Goal: Book appointment/travel/reservation

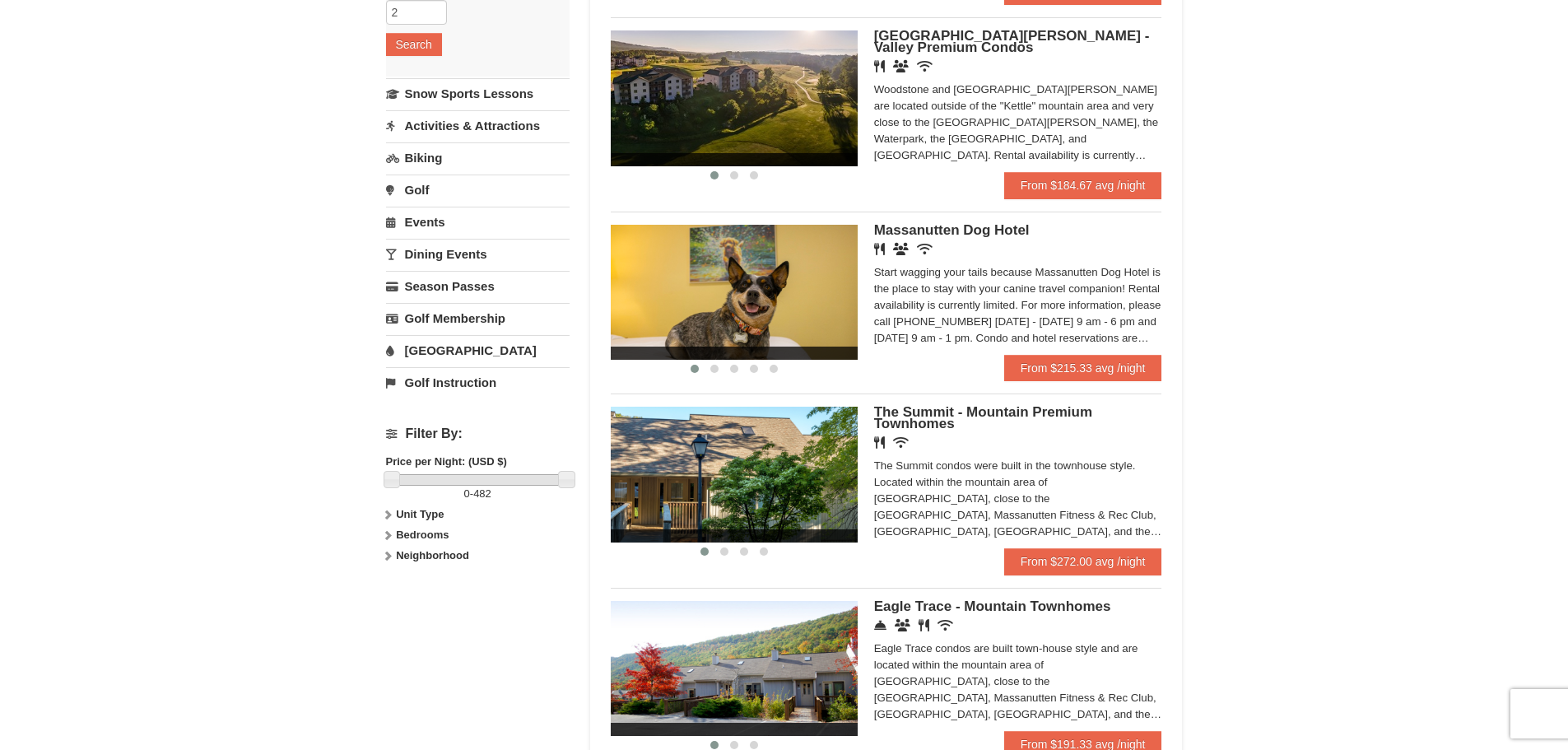
scroll to position [412, 0]
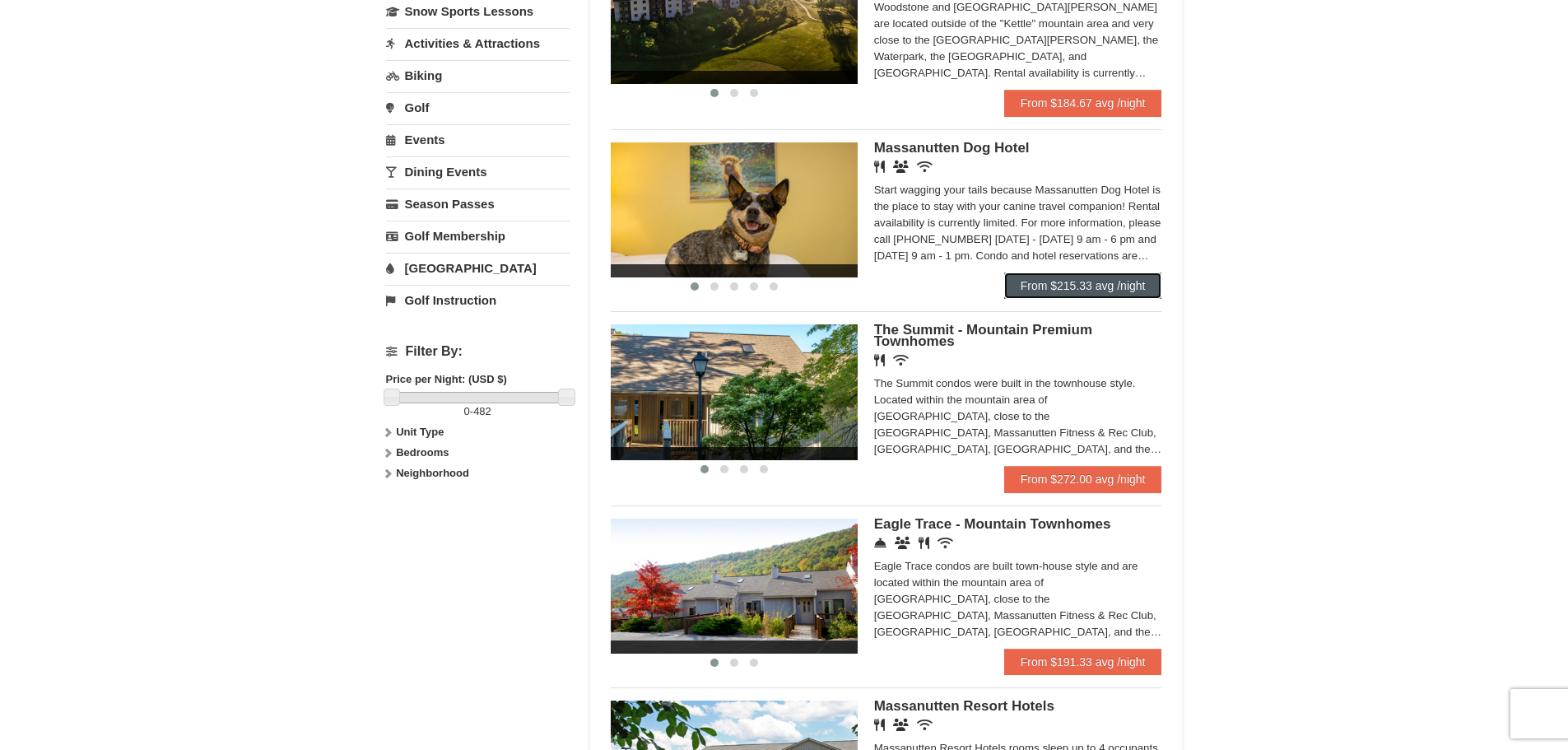
click at [1052, 293] on link "From $215.33 avg /night" at bounding box center [1083, 286] width 158 height 27
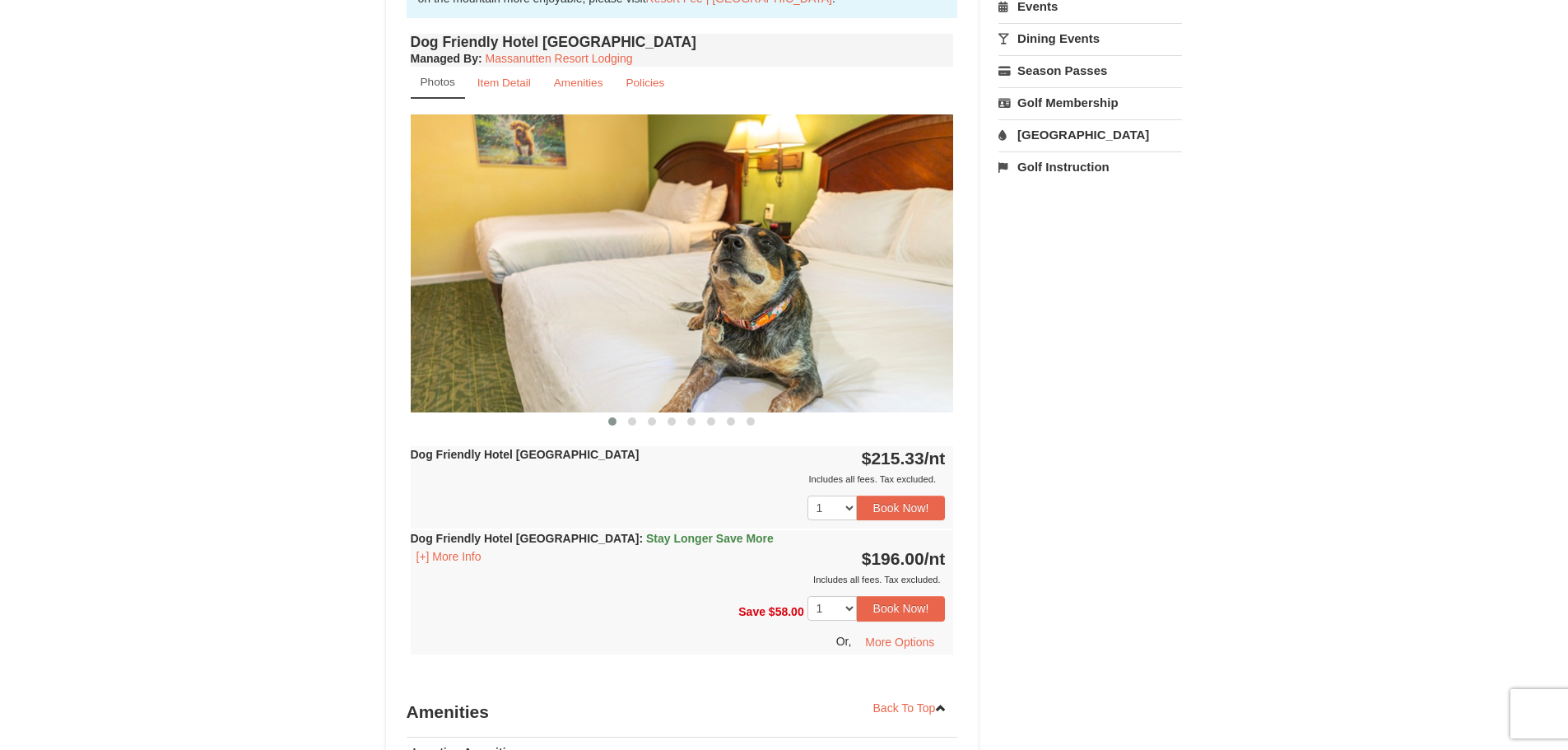
scroll to position [658, 0]
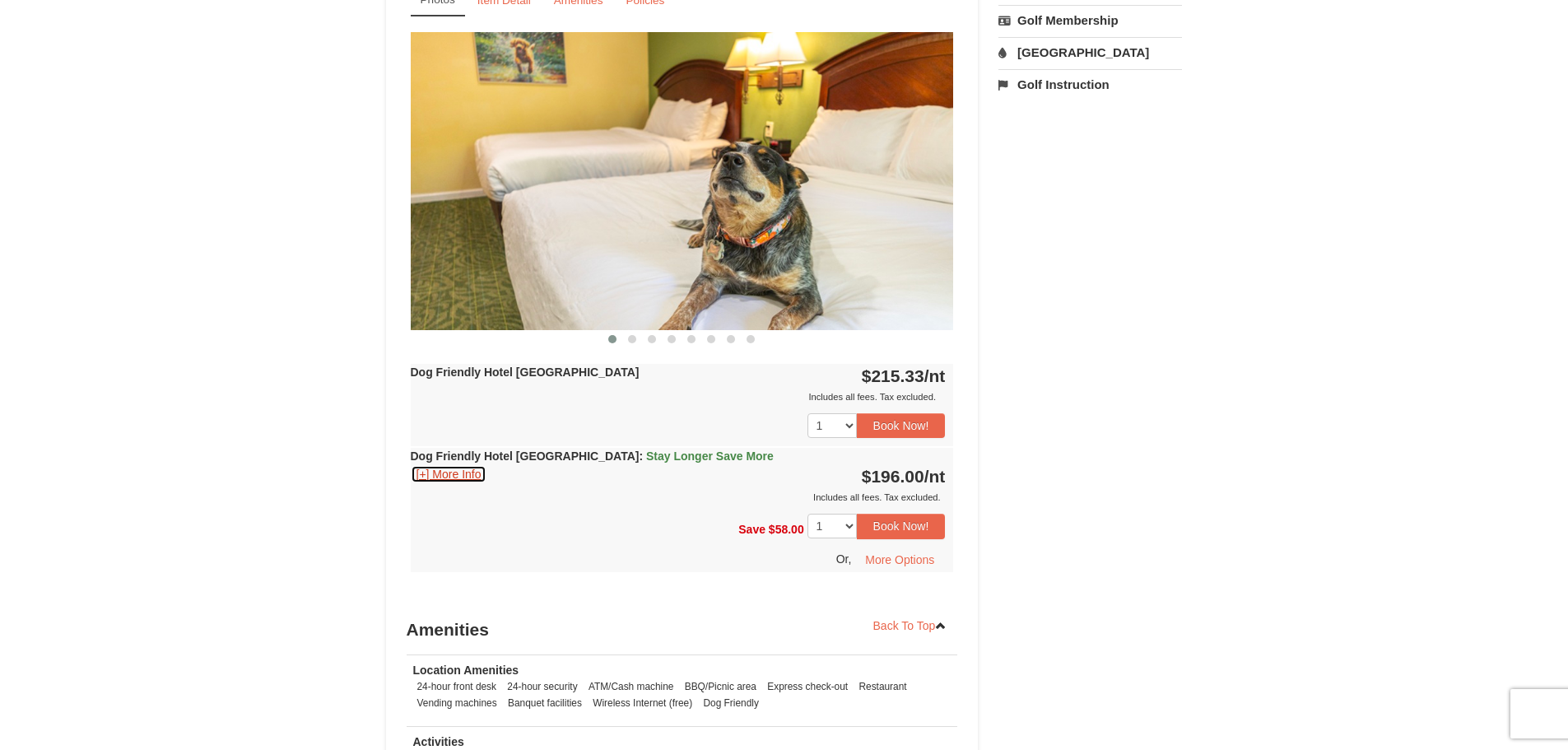
click at [457, 472] on button "[+] More Info" at bounding box center [449, 474] width 76 height 18
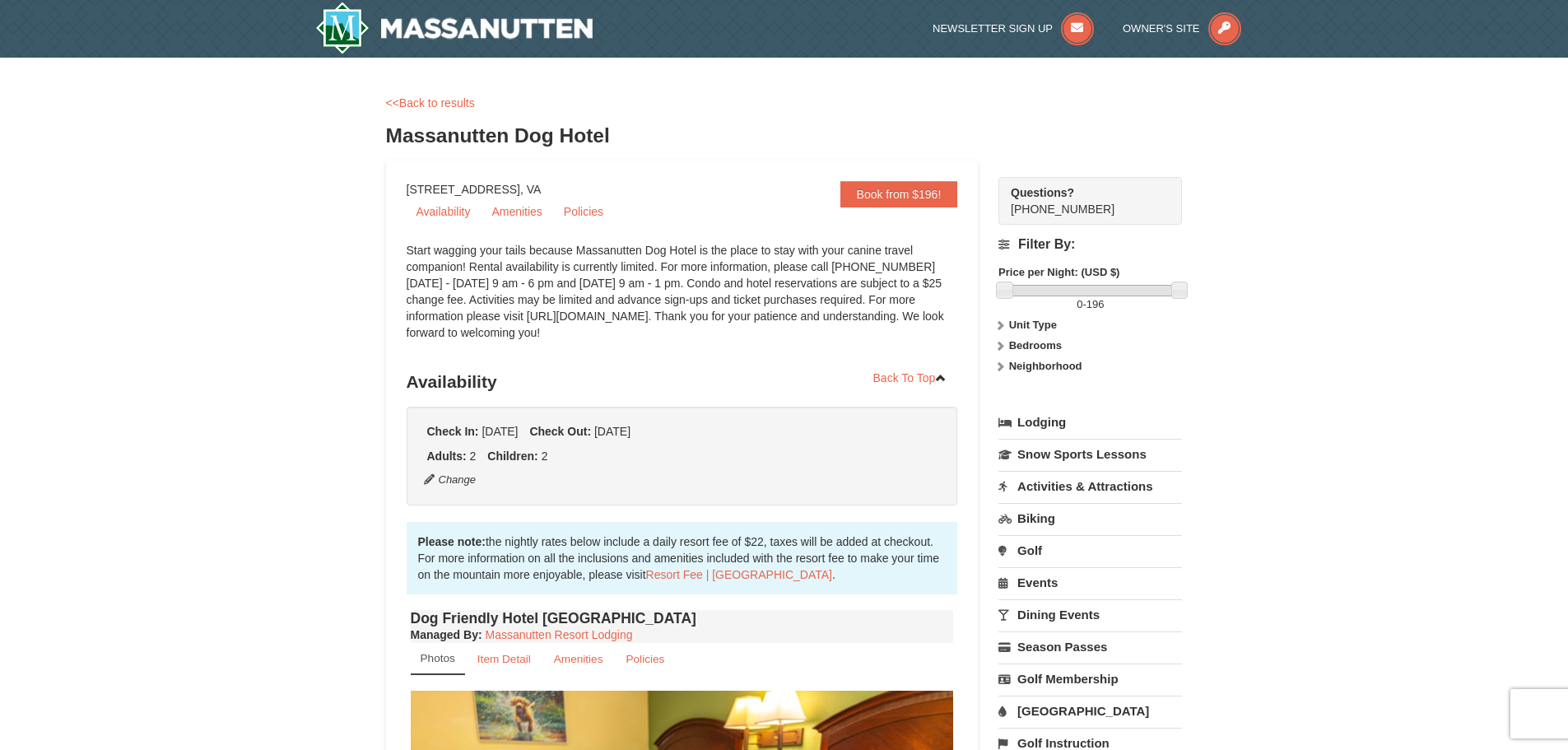
scroll to position [164, 0]
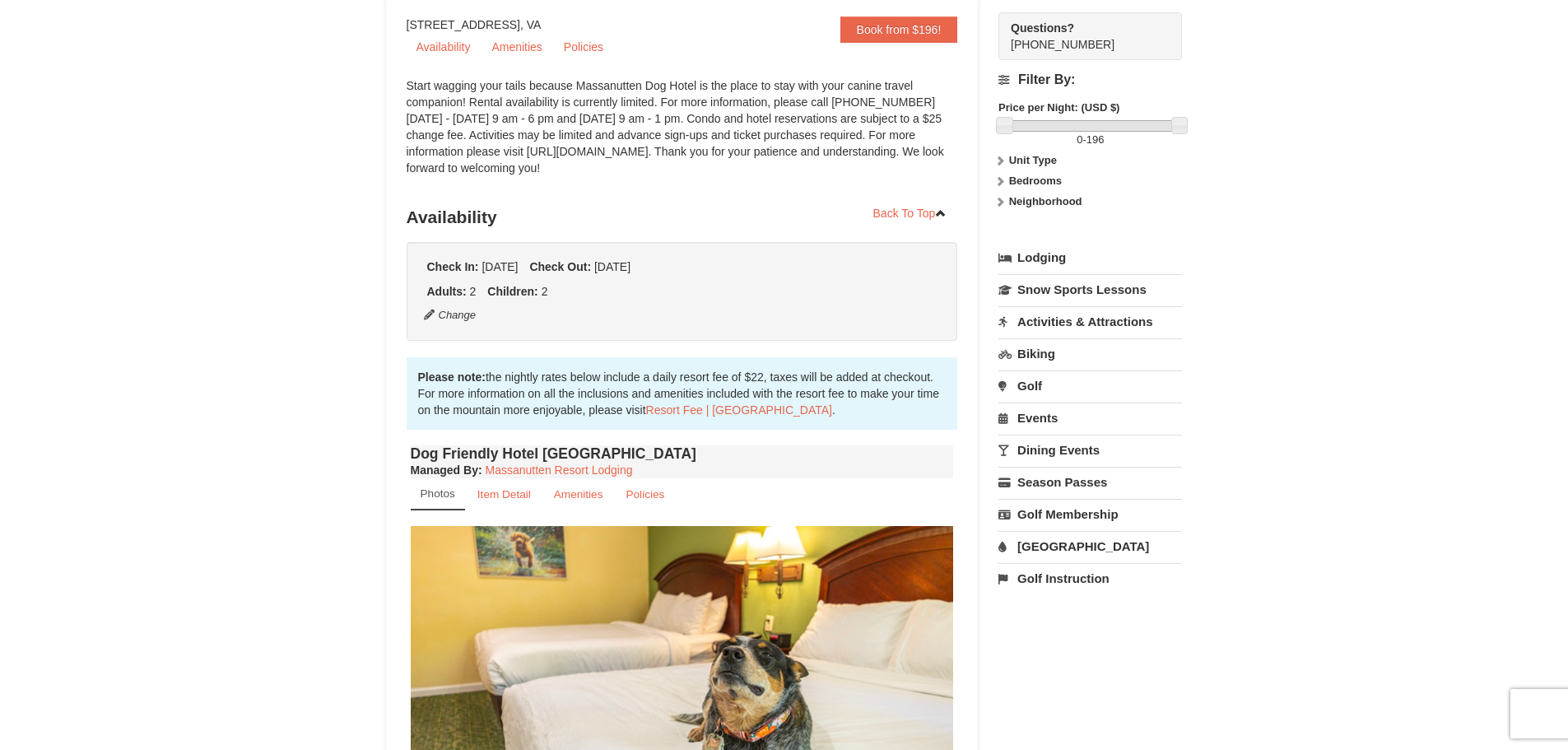
click at [1046, 542] on link "[GEOGRAPHIC_DATA]" at bounding box center [1090, 546] width 183 height 31
click at [1042, 653] on button "Search" at bounding box center [1026, 650] width 56 height 23
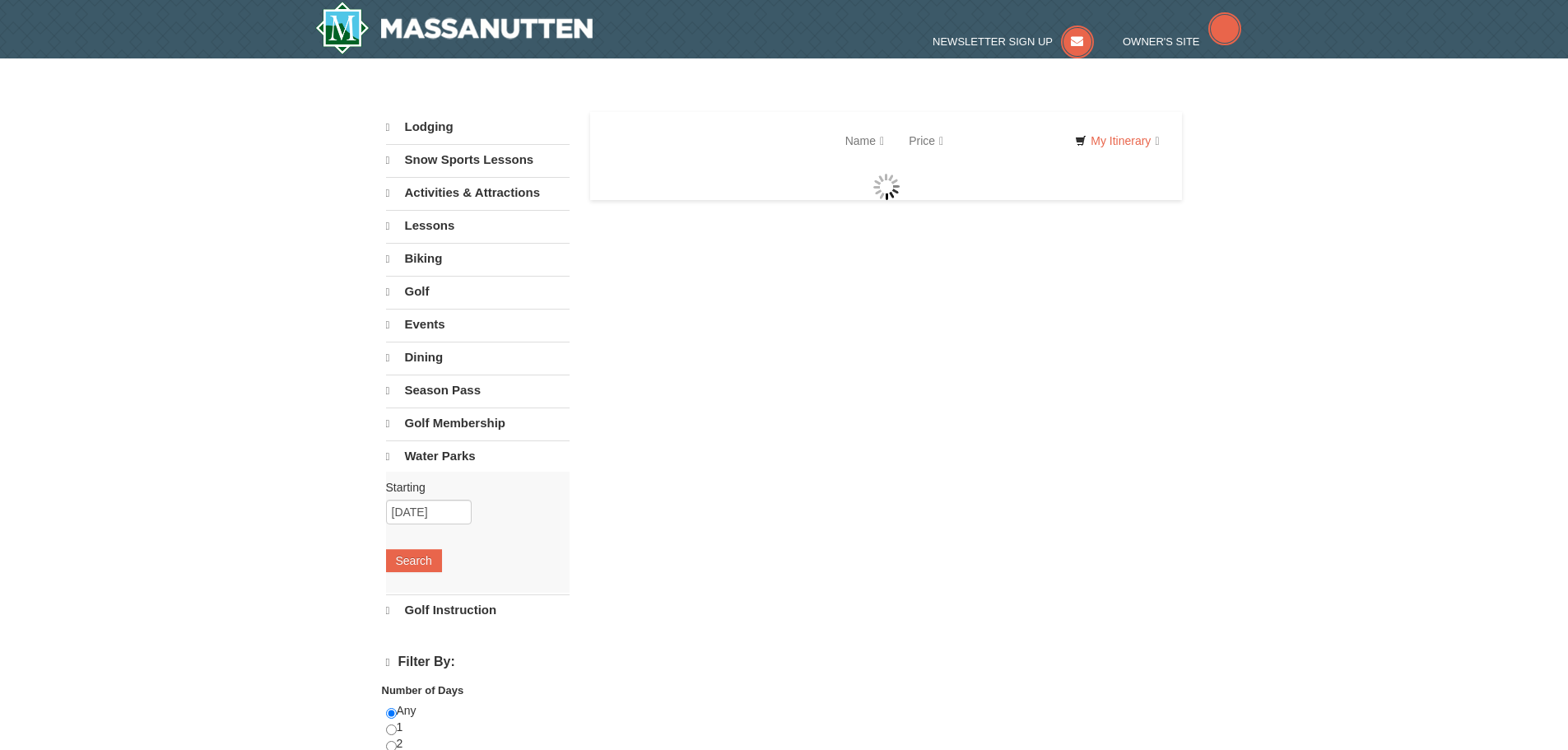
select select "10"
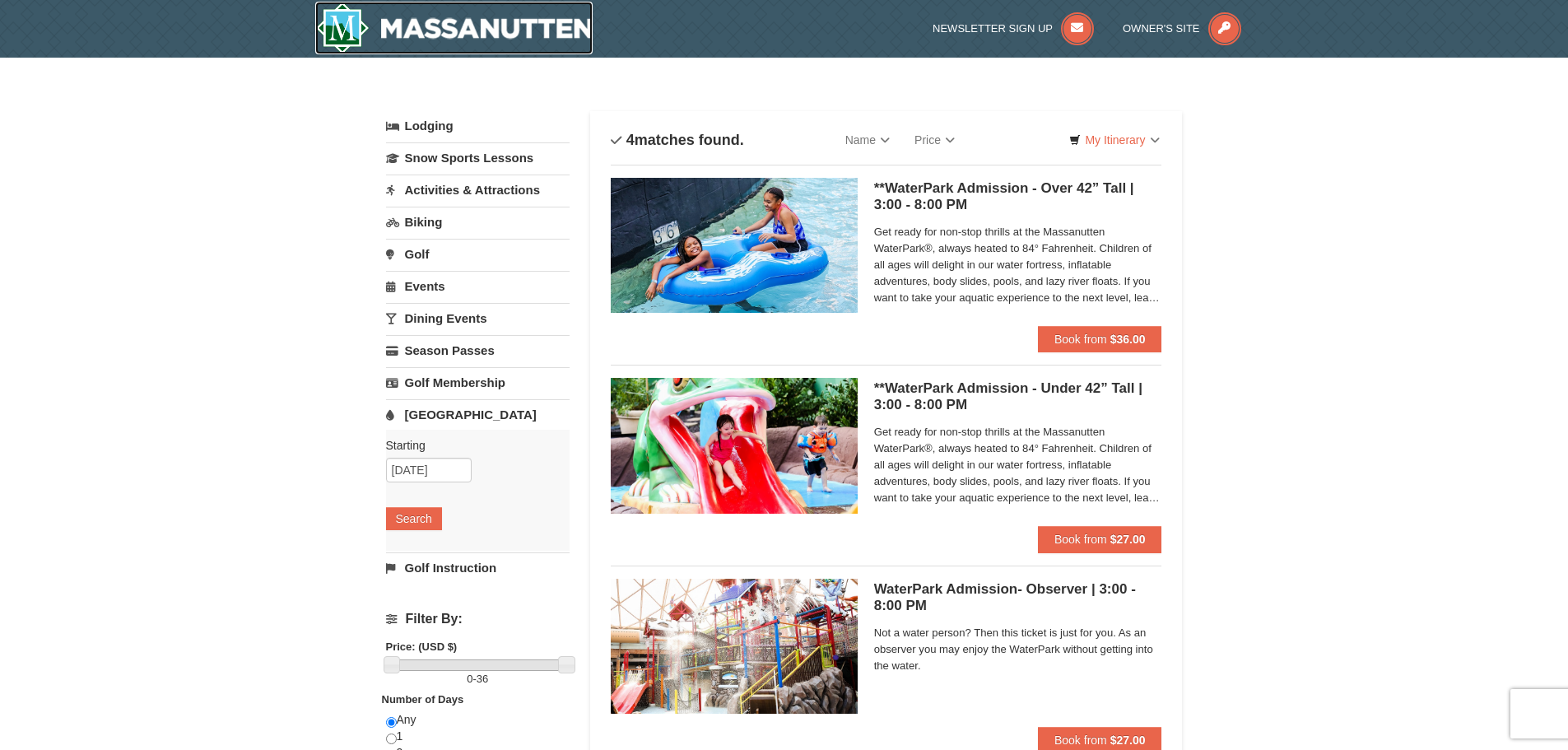
click at [369, 21] on img at bounding box center [454, 28] width 278 height 53
